Goal: Information Seeking & Learning: Find specific fact

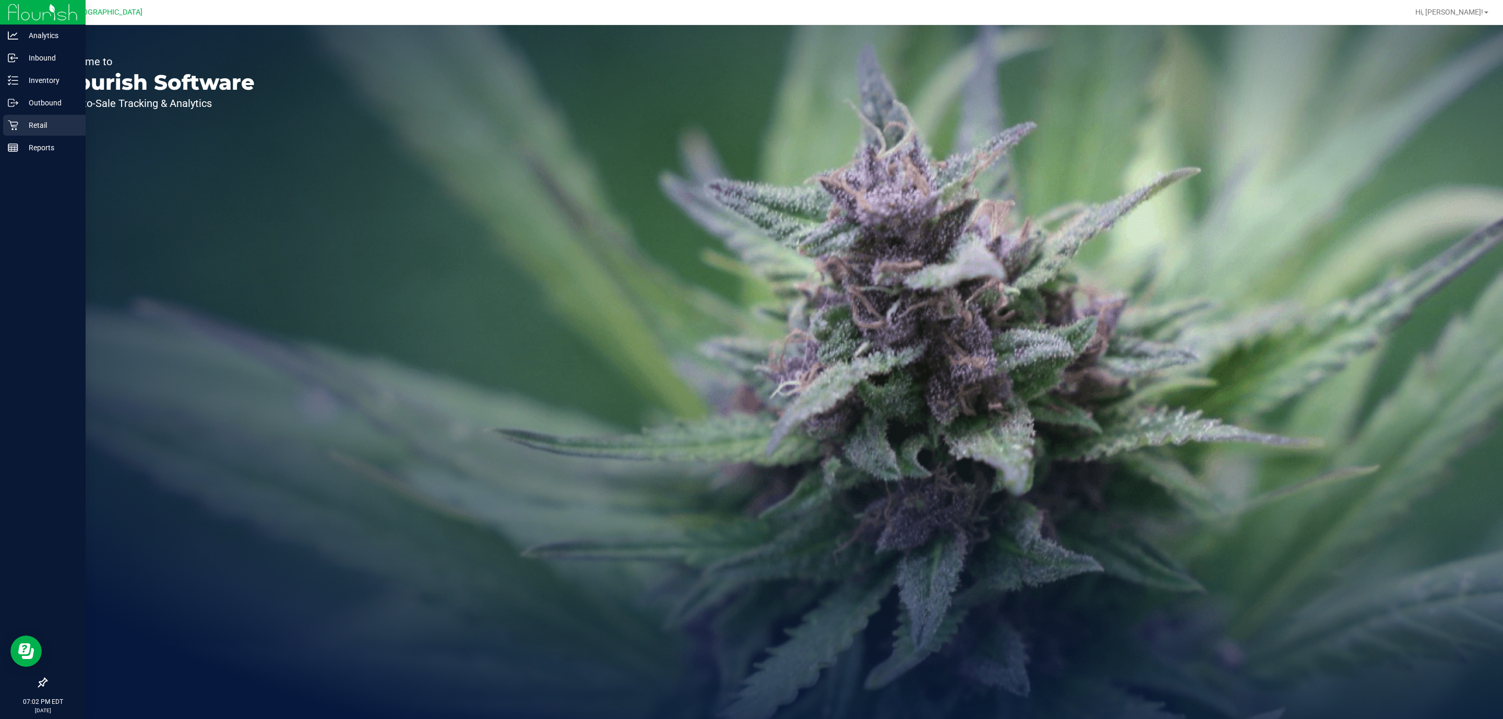
click at [17, 120] on icon at bounding box center [13, 125] width 10 height 10
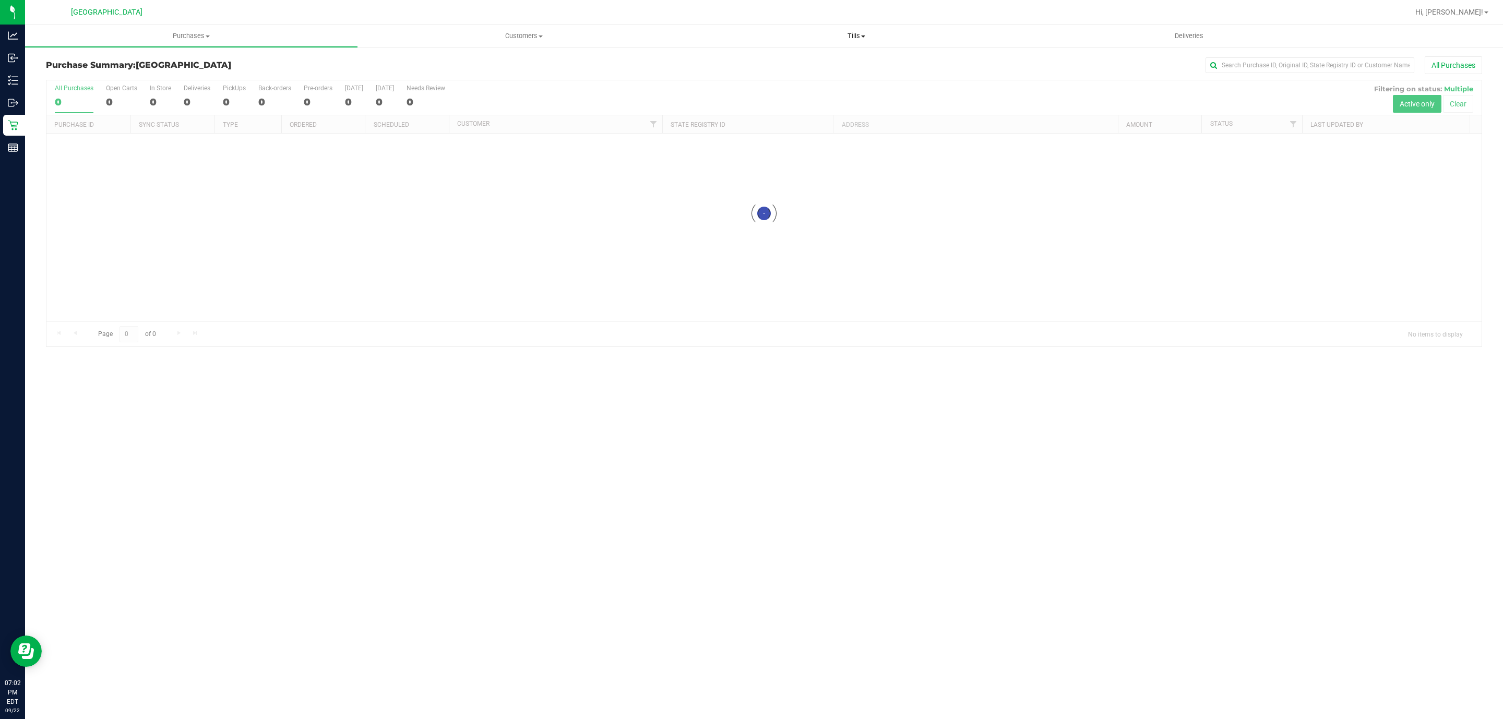
click at [854, 38] on span "Tills" at bounding box center [856, 35] width 331 height 9
click at [799, 66] on li "Manage tills" at bounding box center [856, 63] width 333 height 13
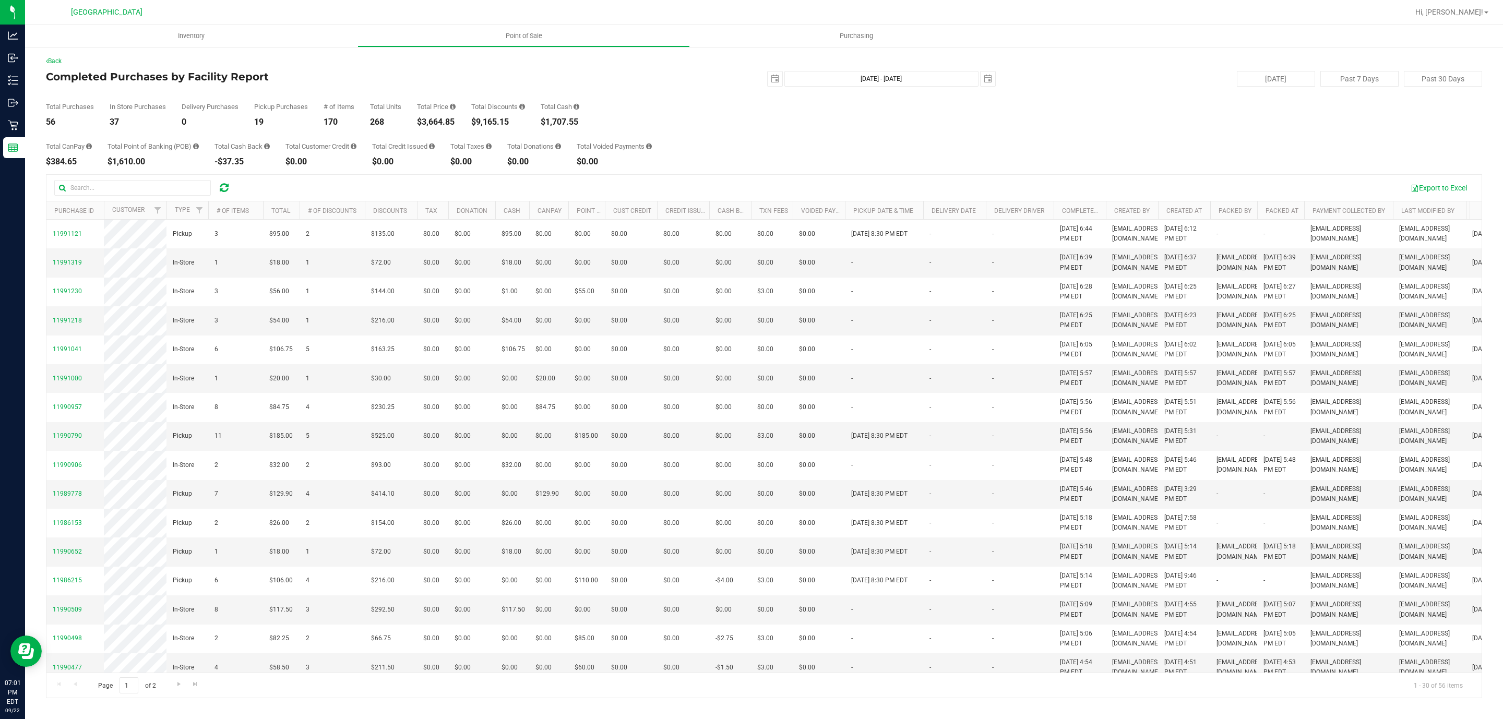
click at [429, 120] on div "$3,664.85" at bounding box center [436, 122] width 39 height 8
copy div "3,664.85"
